Goal: Information Seeking & Learning: Find contact information

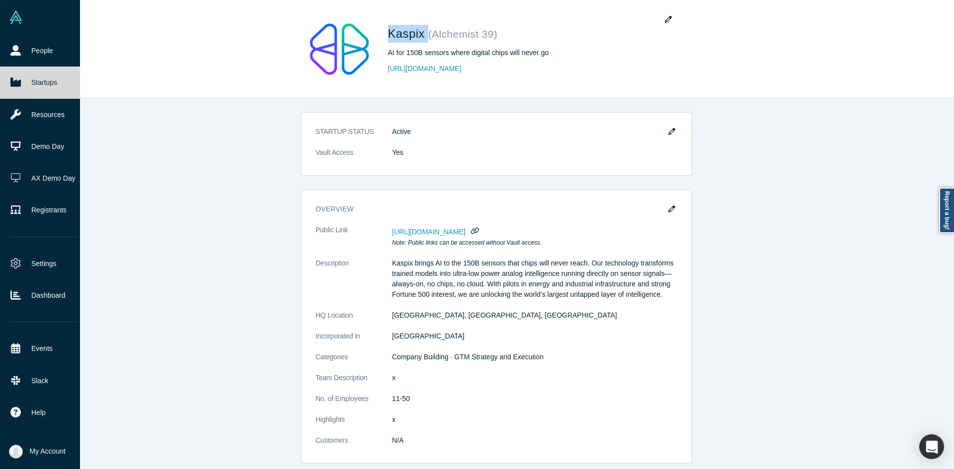
scroll to position [596, 0]
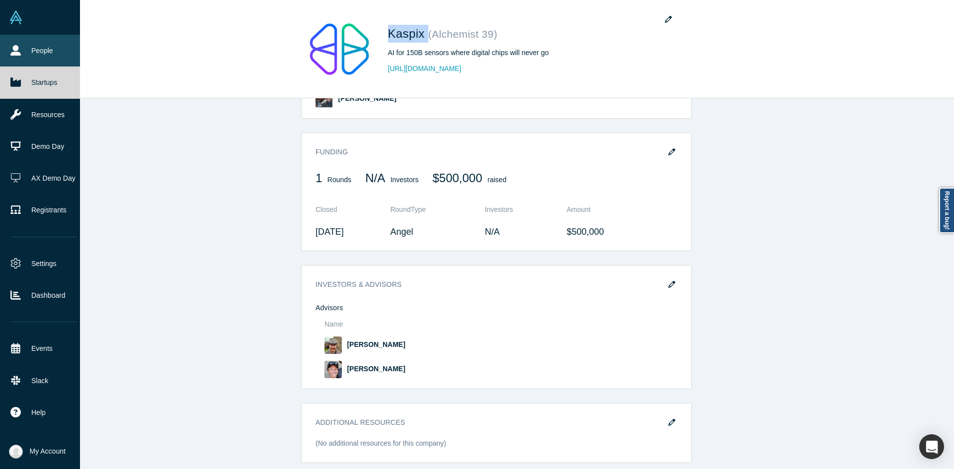
click at [33, 60] on link "People" at bounding box center [43, 51] width 87 height 32
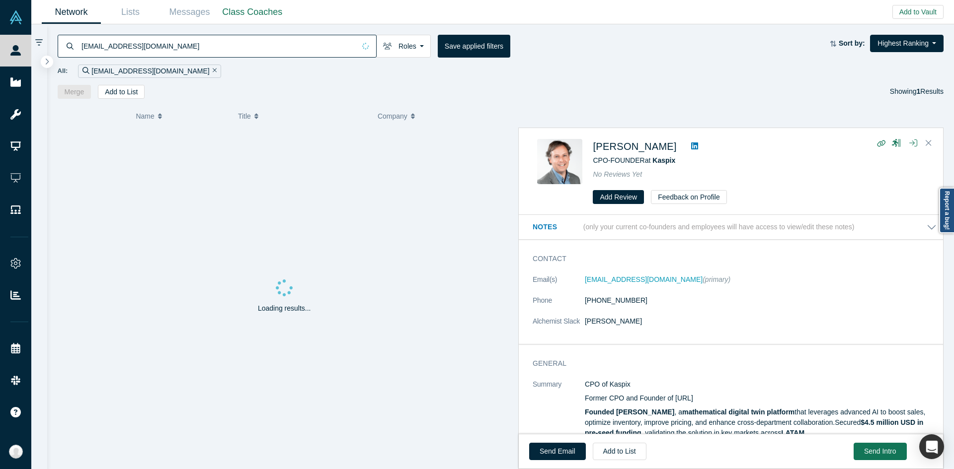
click at [322, 49] on input "[EMAIL_ADDRESS][DOMAIN_NAME]" at bounding box center [217, 45] width 275 height 23
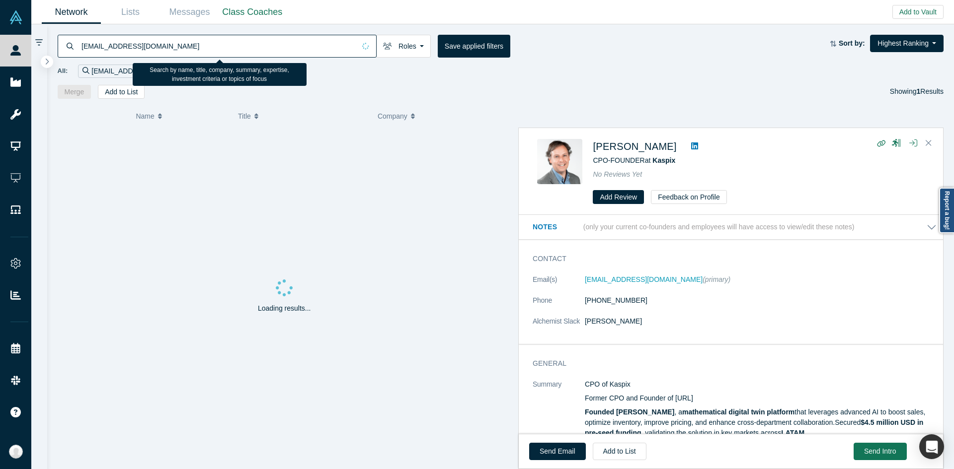
paste input "[PERSON_NAME][DOMAIN_NAME][EMAIL_ADDRESS][DOMAIN_NAME]"
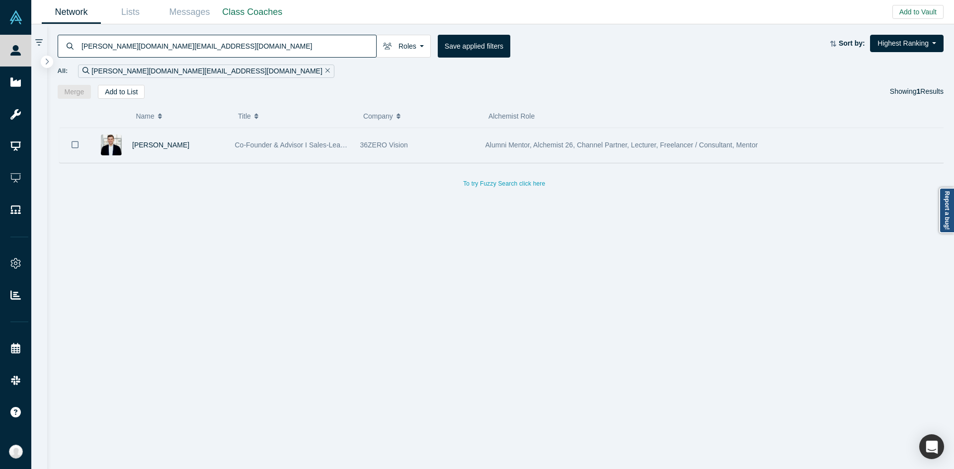
click at [213, 153] on div "[PERSON_NAME]" at bounding box center [178, 145] width 92 height 34
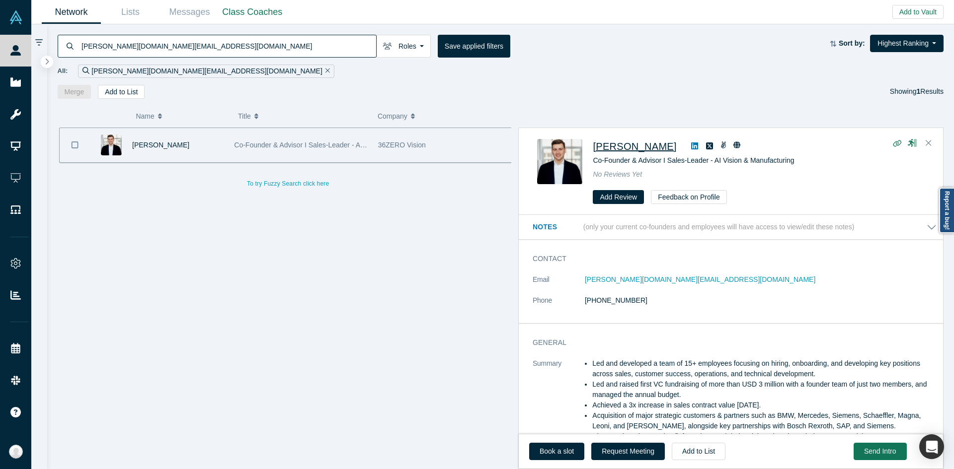
click at [601, 150] on span "[PERSON_NAME]" at bounding box center [634, 146] width 83 height 11
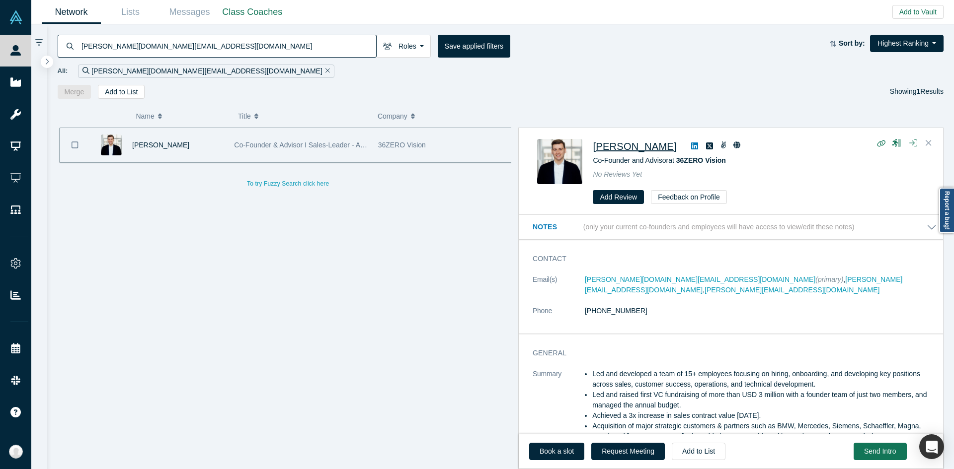
click at [307, 43] on input "[PERSON_NAME][DOMAIN_NAME][EMAIL_ADDRESS][DOMAIN_NAME]" at bounding box center [228, 45] width 296 height 23
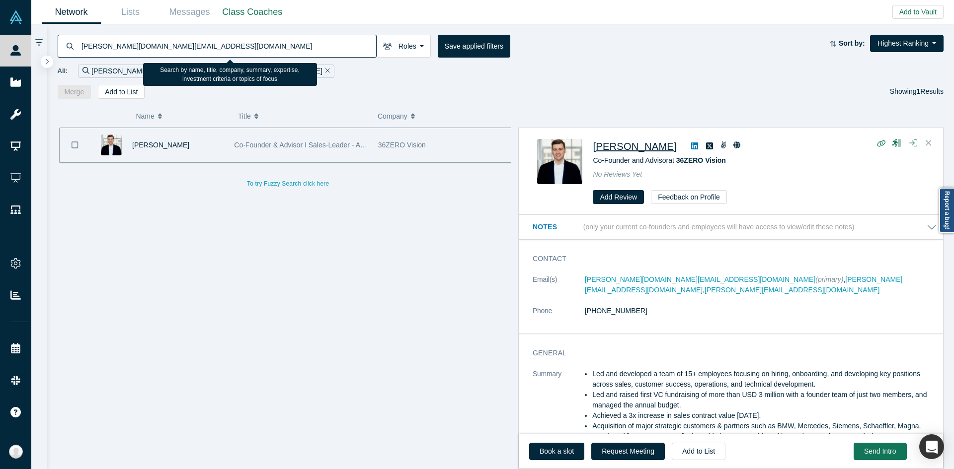
paste input "[PERSON_NAME][EMAIL_ADDRESS]"
type input "[PERSON_NAME][EMAIL_ADDRESS]"
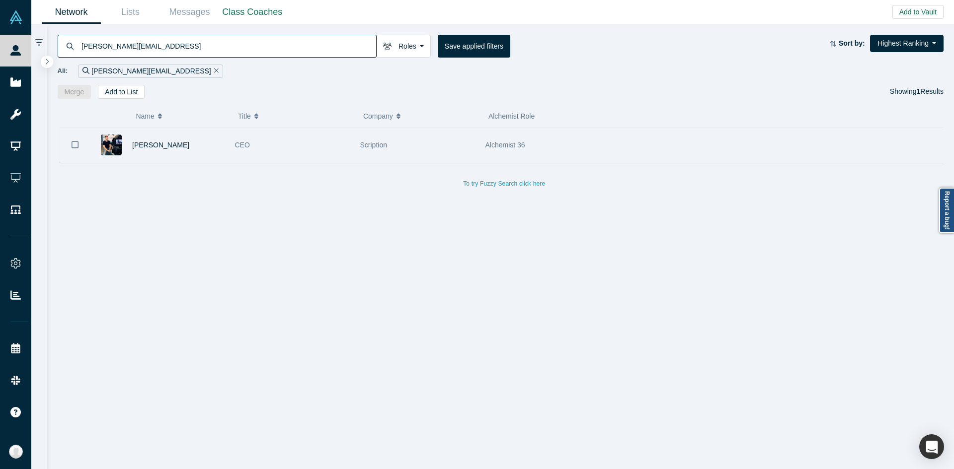
click at [418, 158] on div "Scription" at bounding box center [417, 145] width 115 height 34
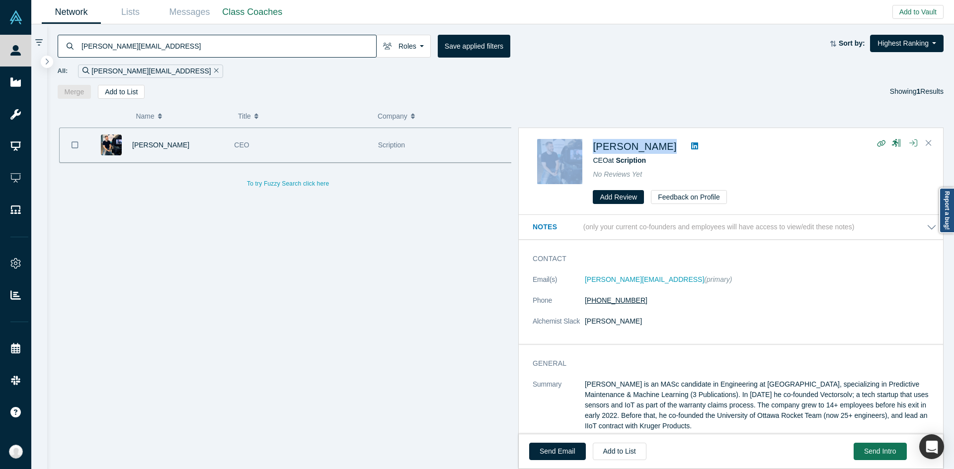
drag, startPoint x: 584, startPoint y: 148, endPoint x: 620, endPoint y: 297, distance: 152.8
click at [656, 150] on div "[PERSON_NAME] CEO at Scription No Reviews Yet Add Review Feedback on Profile" at bounding box center [732, 172] width 390 height 66
copy div "[PERSON_NAME]"
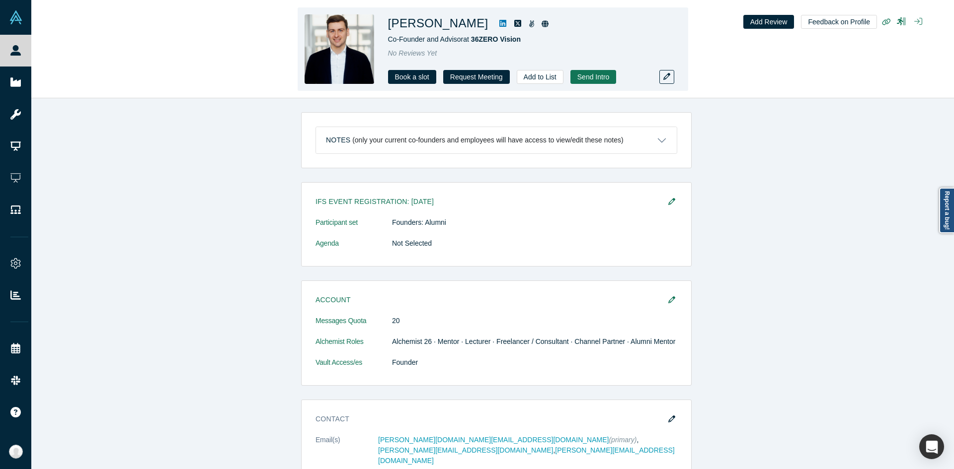
click at [398, 22] on h1 "[PERSON_NAME]" at bounding box center [438, 23] width 100 height 18
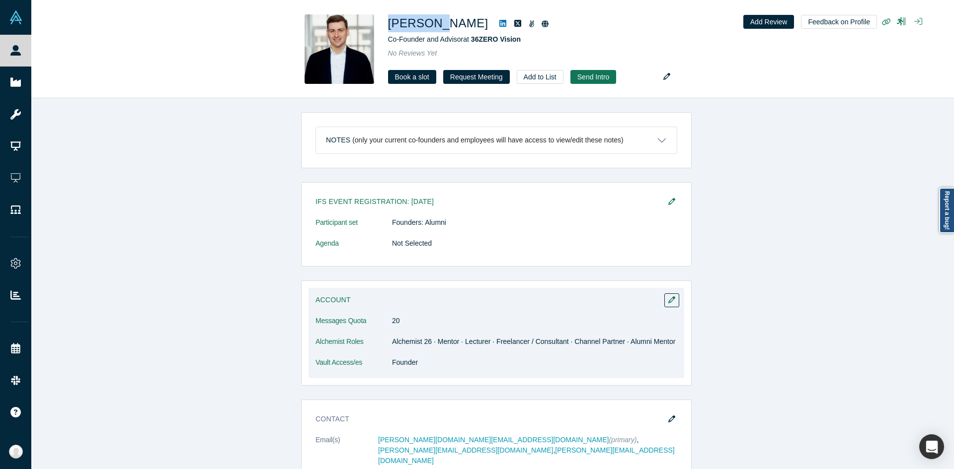
copy h1 "Florian"
